Goal: Find specific page/section: Find specific page/section

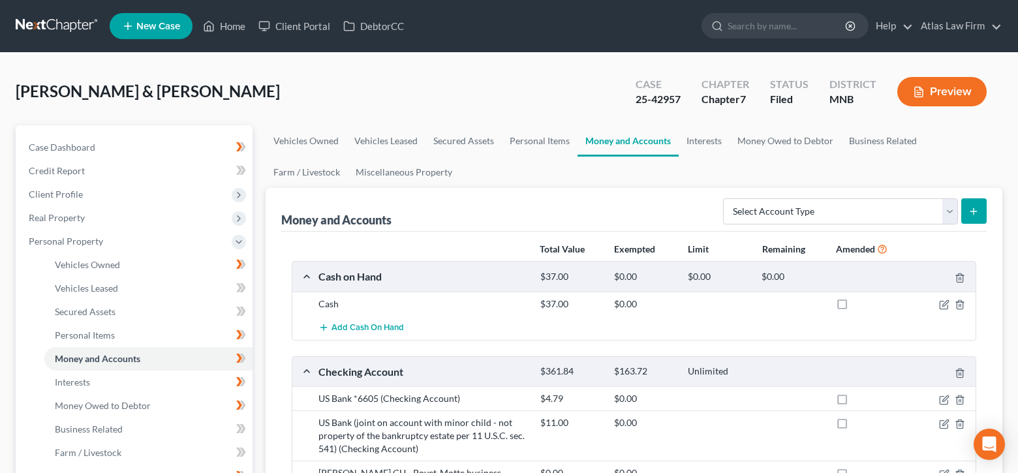
click at [232, 25] on link "Home" at bounding box center [223, 25] width 55 height 23
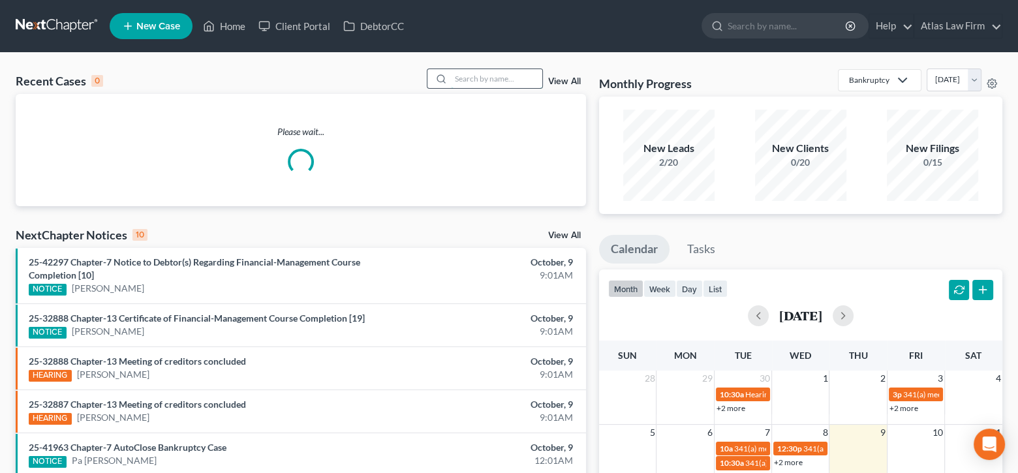
click at [535, 82] on input "search" at bounding box center [496, 78] width 91 height 19
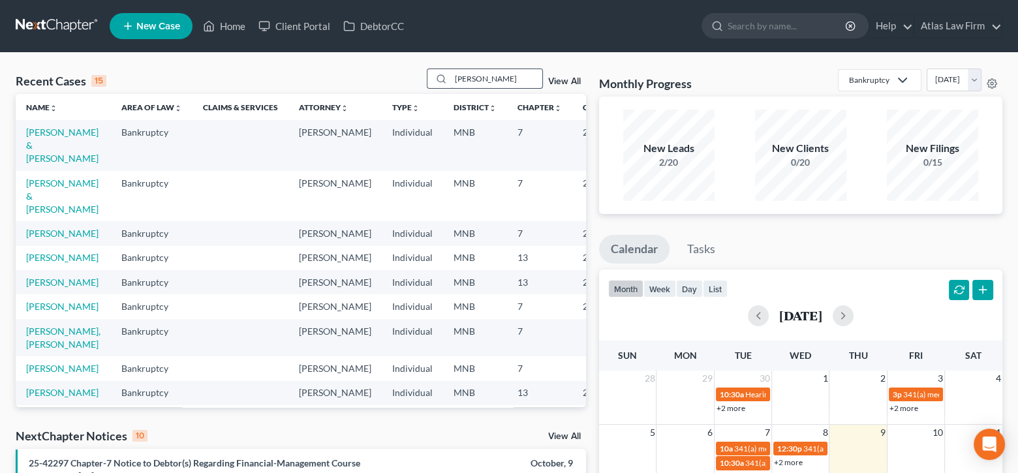
type input "[PERSON_NAME]"
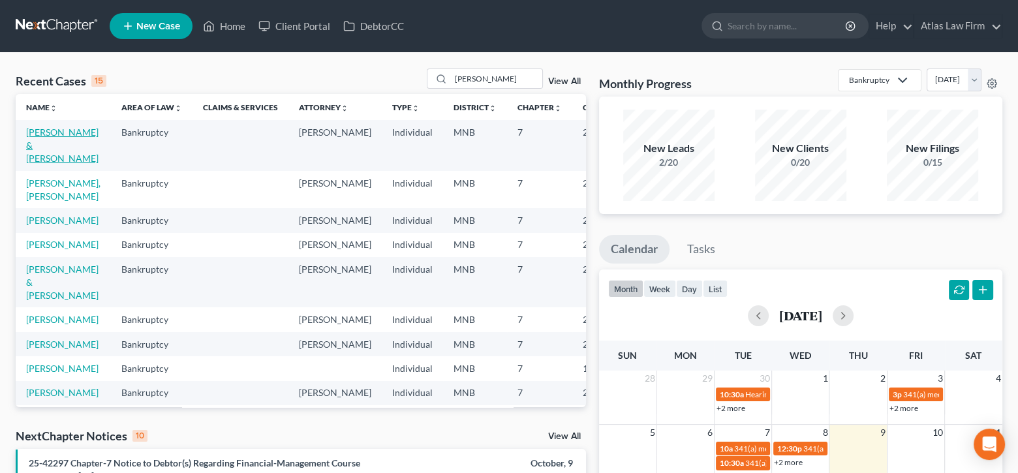
click at [44, 159] on link "[PERSON_NAME] & [PERSON_NAME]" at bounding box center [62, 145] width 72 height 37
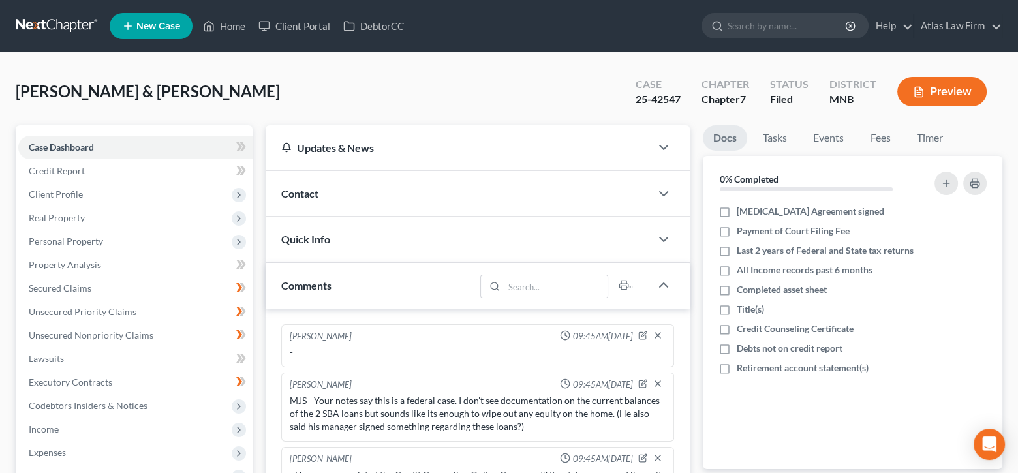
scroll to position [1574, 0]
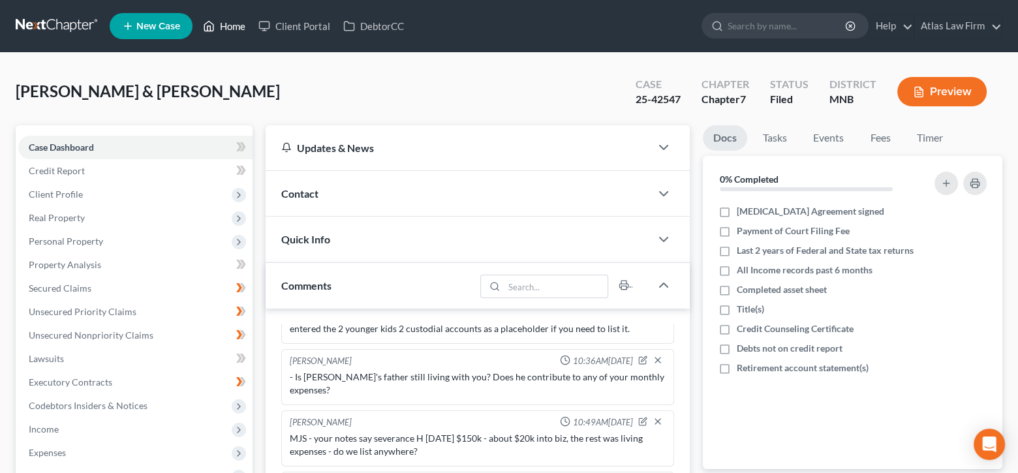
click at [237, 20] on link "Home" at bounding box center [223, 25] width 55 height 23
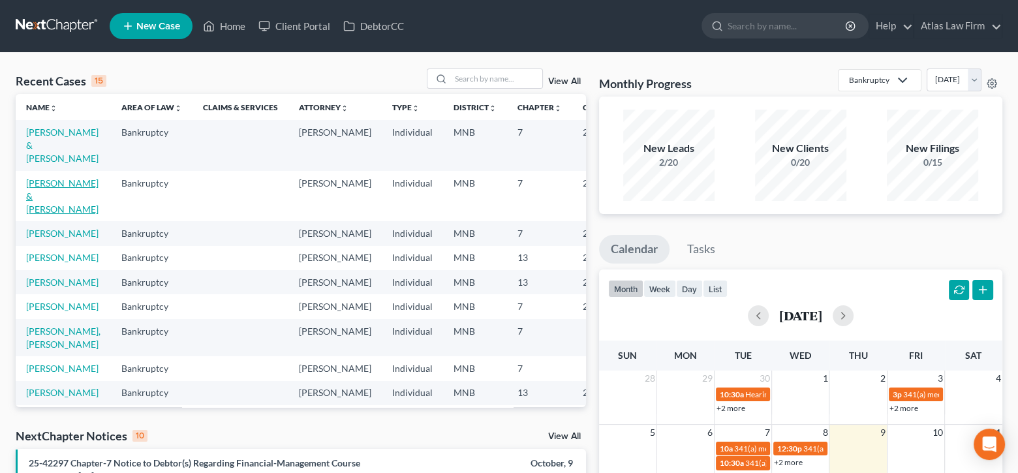
click at [54, 212] on link "[PERSON_NAME] & [PERSON_NAME]" at bounding box center [62, 195] width 72 height 37
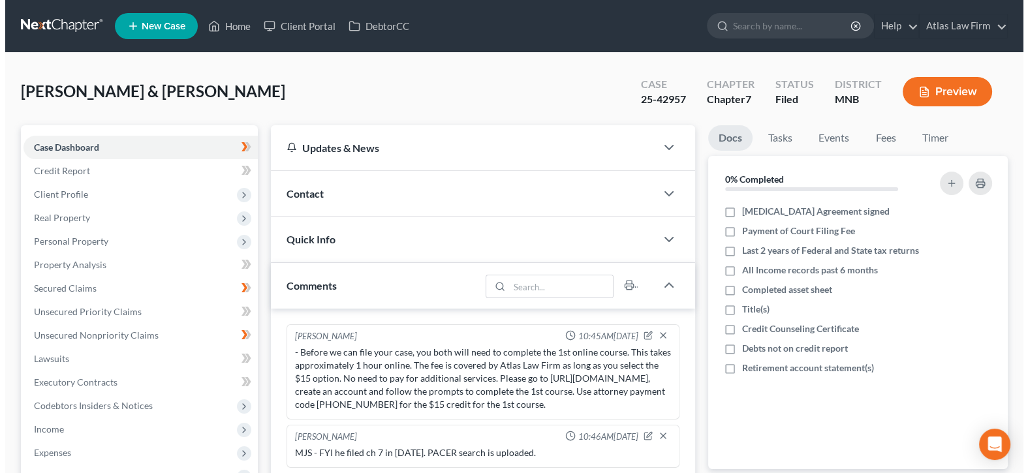
scroll to position [1319, 0]
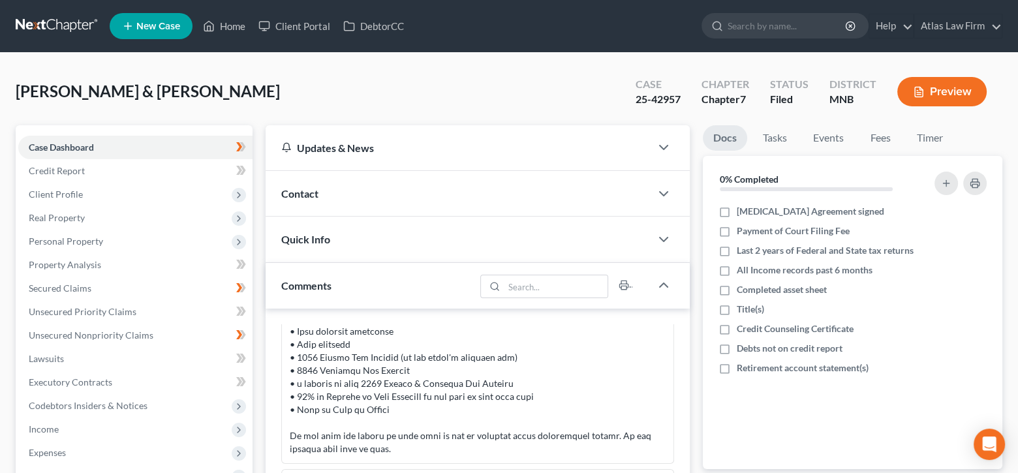
click at [930, 83] on button "Preview" at bounding box center [941, 91] width 89 height 29
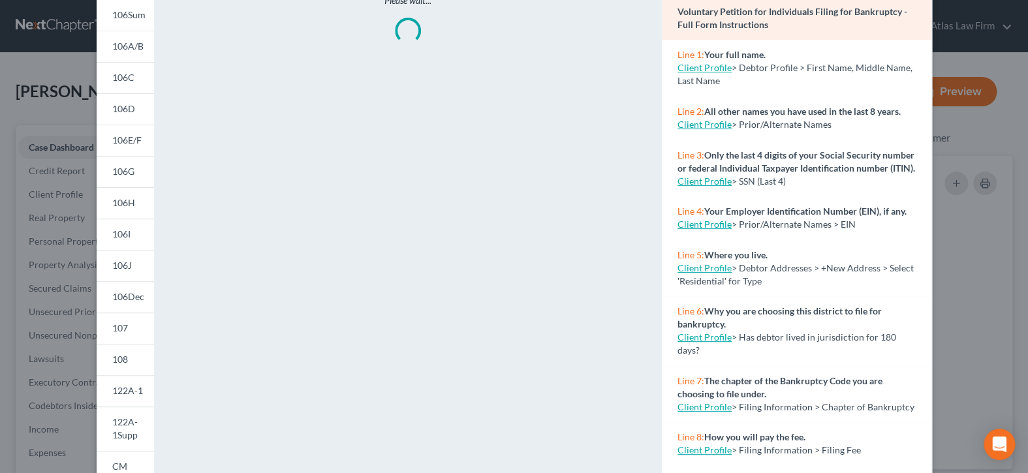
scroll to position [130, 0]
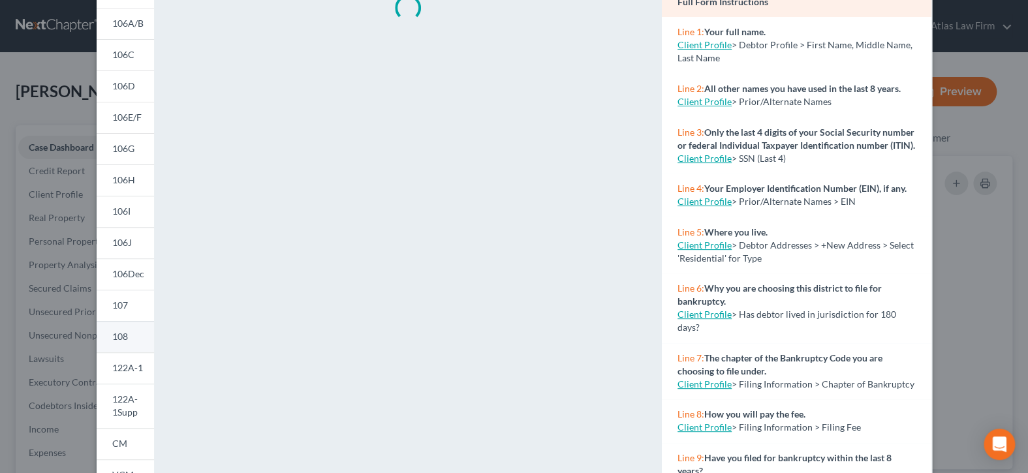
click at [133, 337] on link "108" at bounding box center [125, 336] width 57 height 31
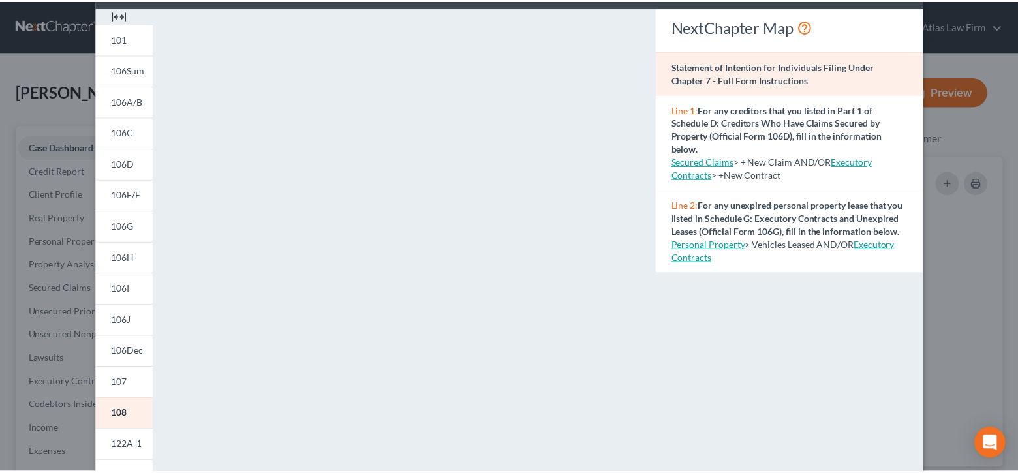
scroll to position [0, 0]
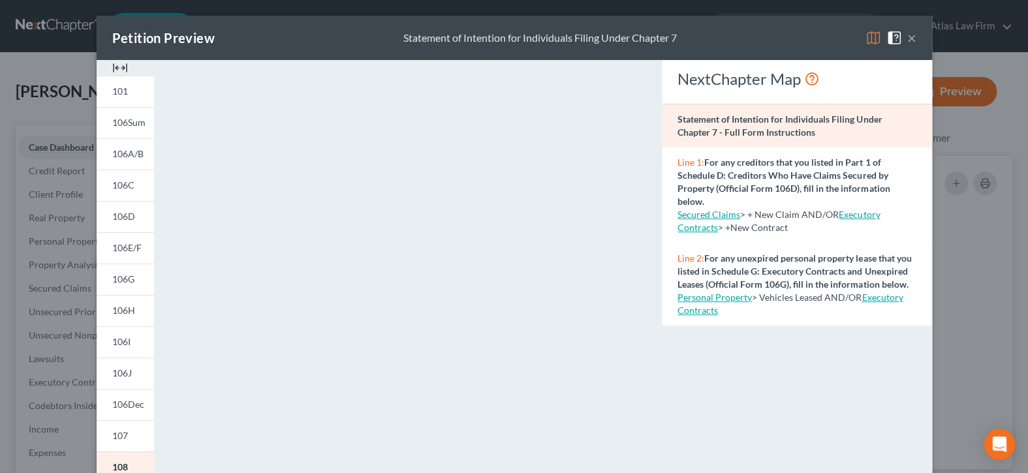
click at [907, 40] on button "×" at bounding box center [911, 38] width 9 height 16
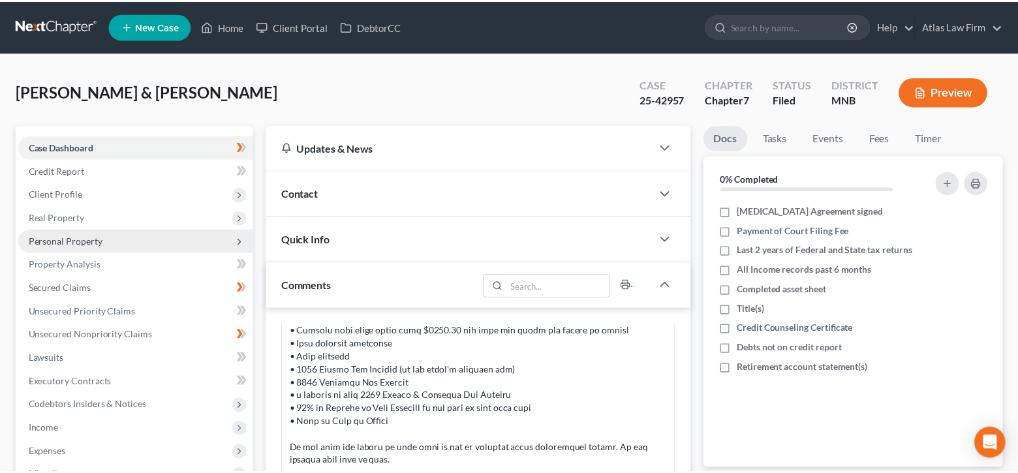
scroll to position [1319, 0]
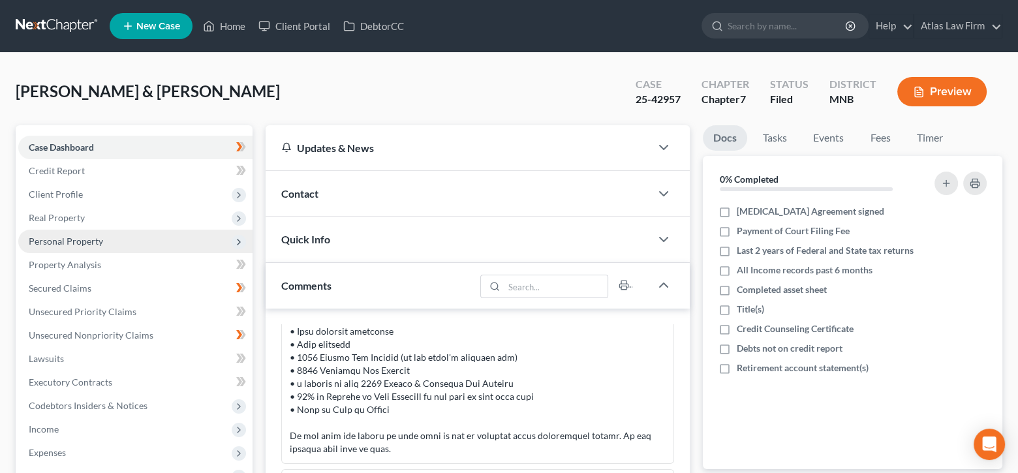
click at [76, 242] on span "Personal Property" at bounding box center [66, 241] width 74 height 11
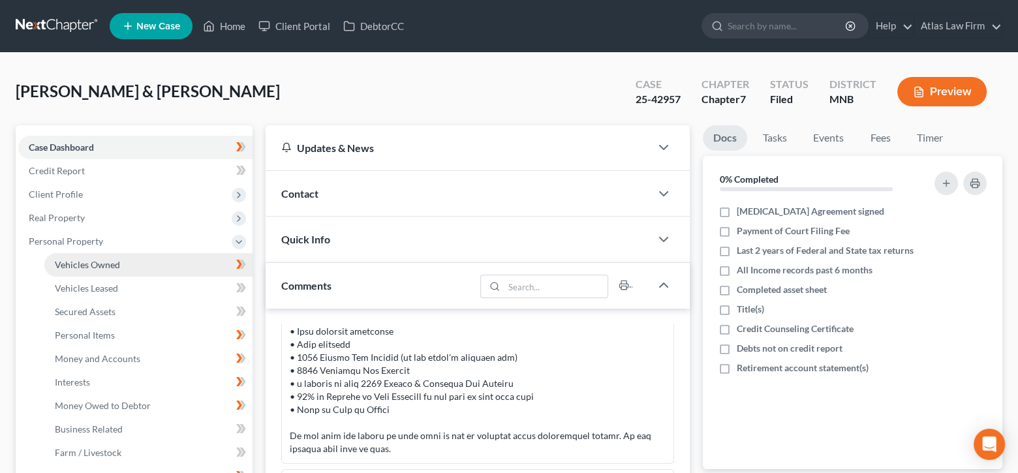
click at [100, 265] on span "Vehicles Owned" at bounding box center [87, 264] width 65 height 11
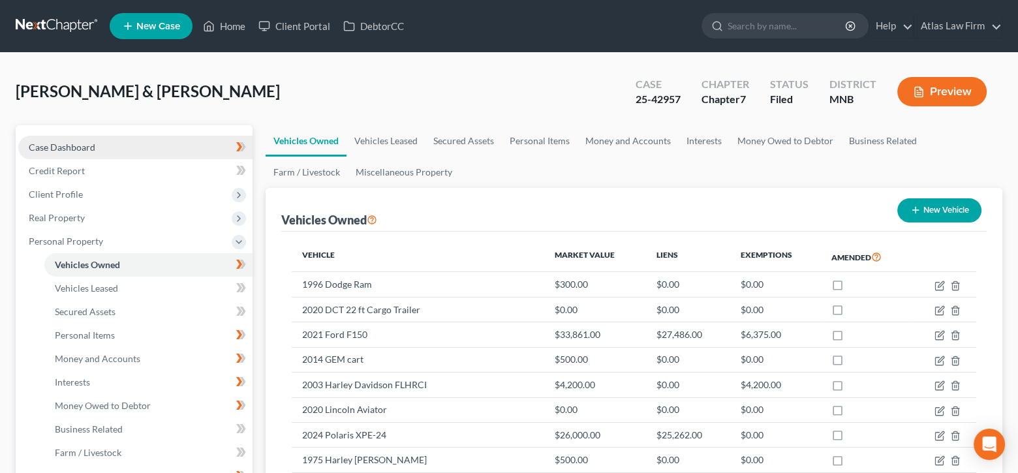
click at [74, 144] on span "Case Dashboard" at bounding box center [62, 147] width 67 height 11
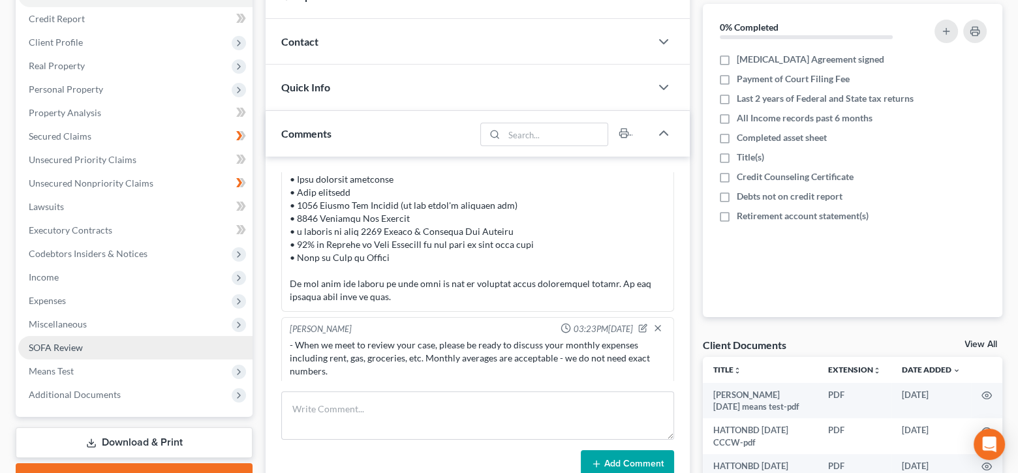
scroll to position [130, 0]
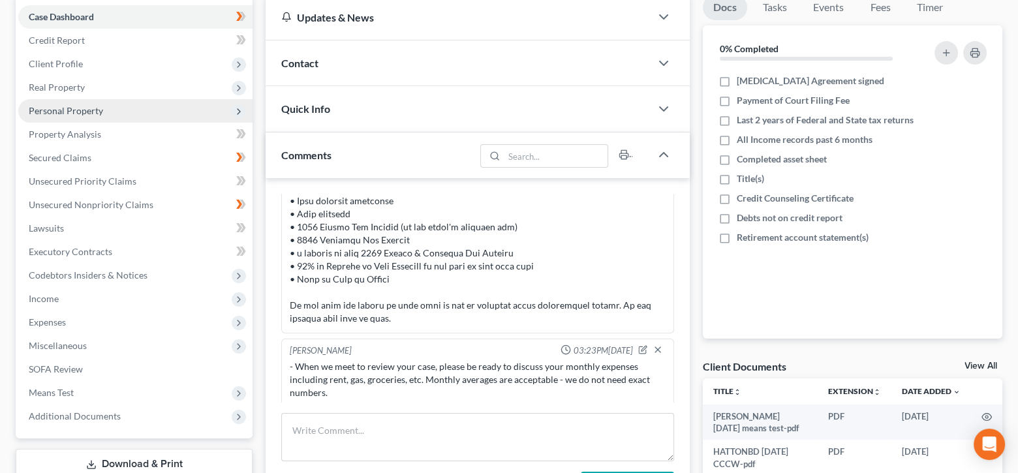
click at [76, 106] on span "Personal Property" at bounding box center [66, 110] width 74 height 11
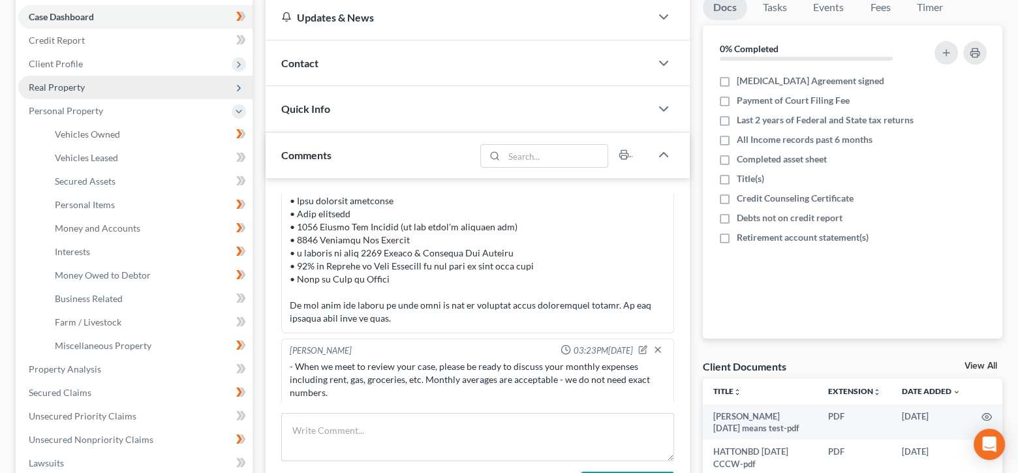
click at [74, 82] on span "Real Property" at bounding box center [57, 87] width 56 height 11
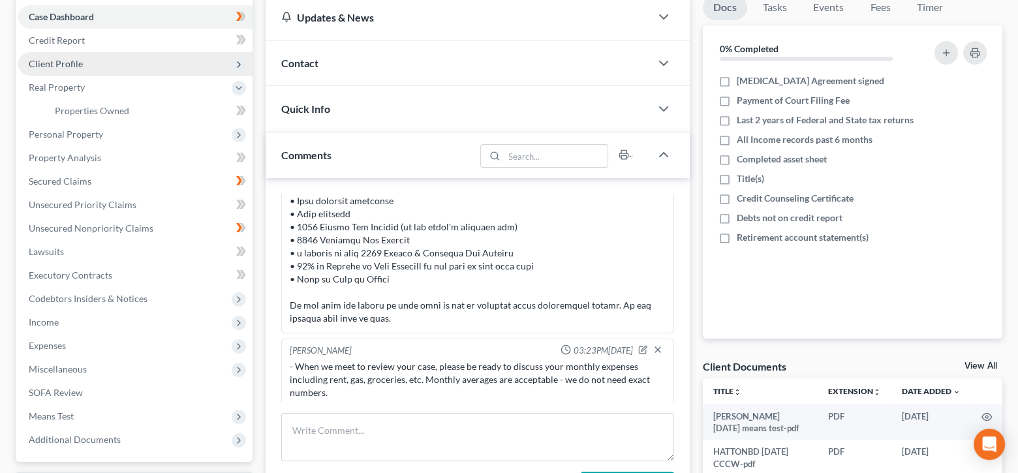
click at [76, 59] on span "Client Profile" at bounding box center [56, 63] width 54 height 11
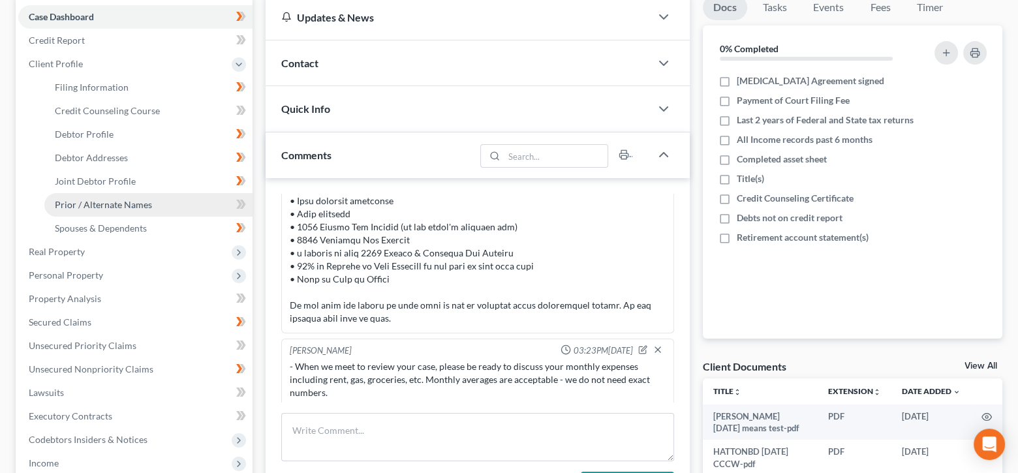
click at [133, 202] on span "Prior / Alternate Names" at bounding box center [103, 204] width 97 height 11
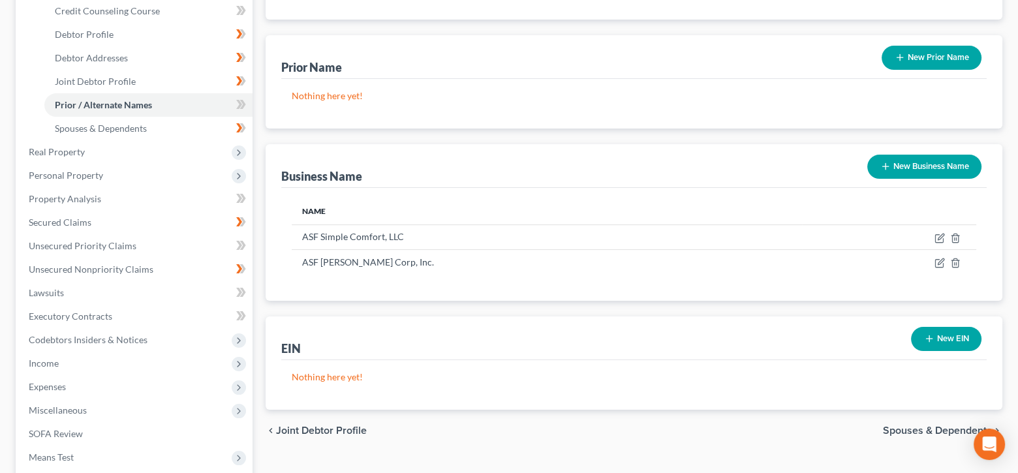
scroll to position [261, 0]
